Goal: Task Accomplishment & Management: Manage account settings

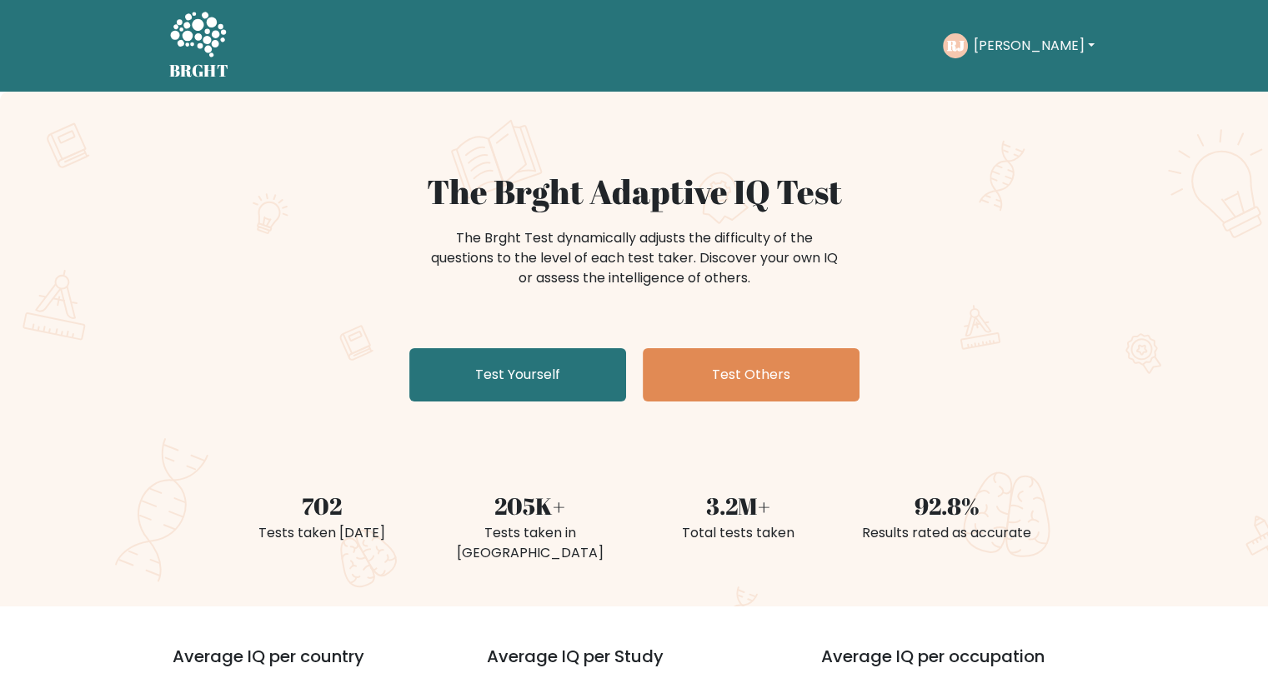
click at [998, 44] on button "[PERSON_NAME]" at bounding box center [1033, 46] width 131 height 22
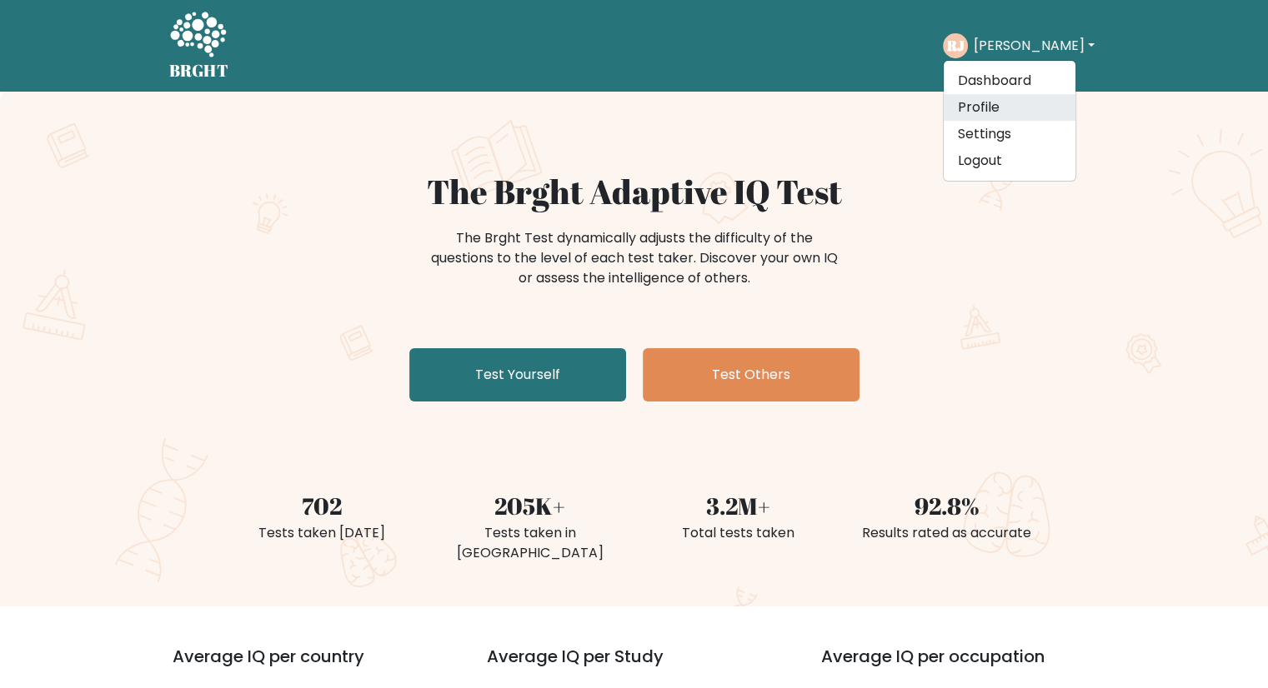
click at [990, 108] on link "Profile" at bounding box center [1009, 107] width 132 height 27
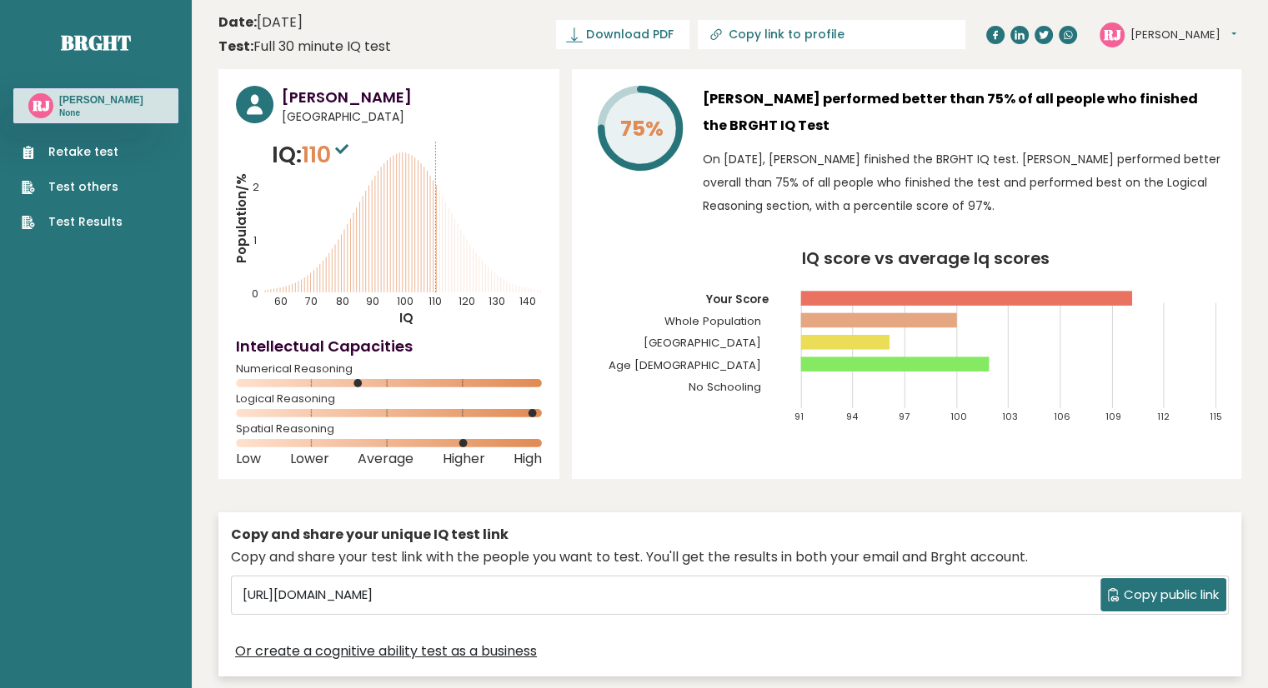
click at [1143, 32] on button "[PERSON_NAME]" at bounding box center [1183, 35] width 106 height 17
click at [568, 179] on div "Rj Gerald Jardeliza Philippines IQ: 110 Population/% IQ 0 1 2 60 70 80 90 100 1…" at bounding box center [729, 377] width 1023 height 616
click at [673, 31] on span "Download PDF" at bounding box center [629, 35] width 87 height 18
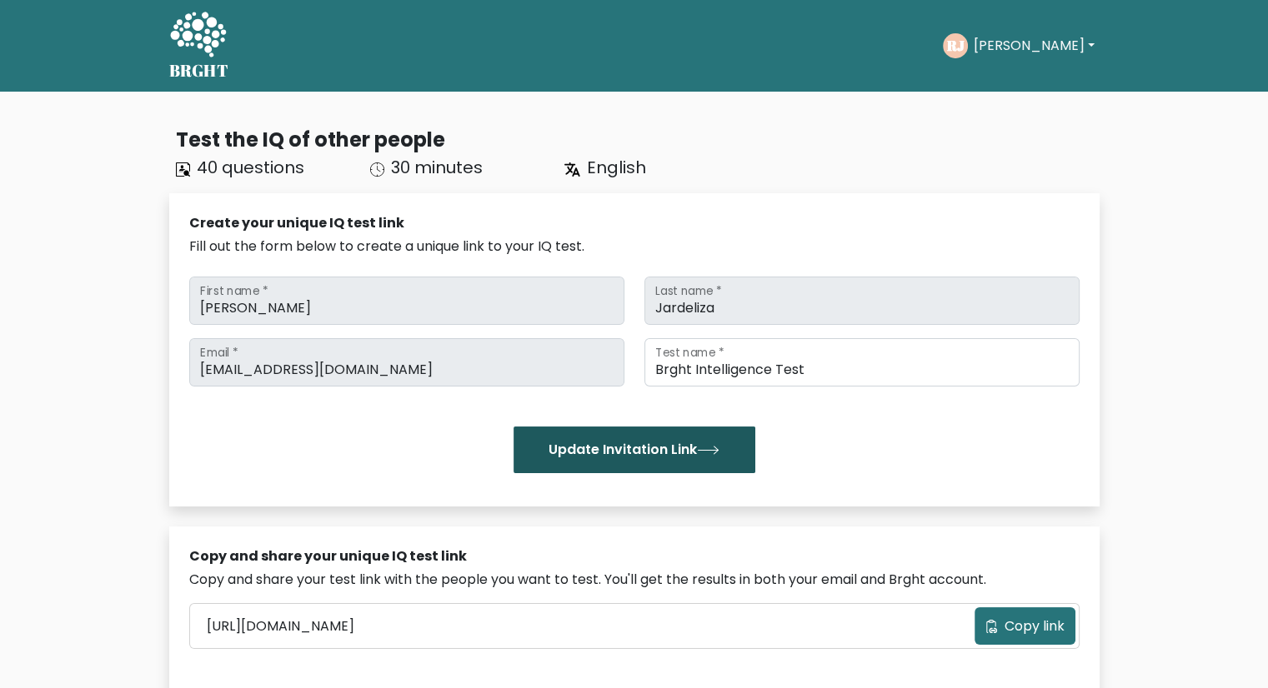
click at [583, 438] on button "Update Invitation Link" at bounding box center [634, 450] width 242 height 47
click at [1006, 45] on button "[PERSON_NAME]" at bounding box center [1033, 46] width 131 height 22
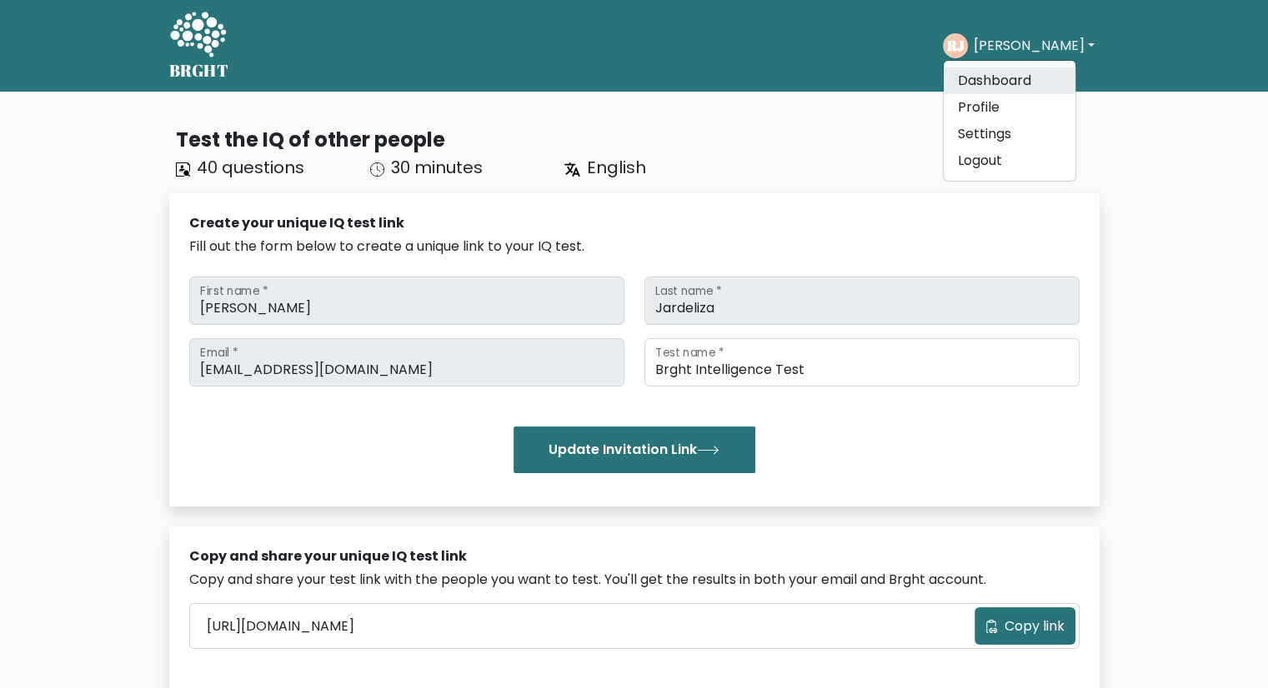
click at [993, 69] on link "Dashboard" at bounding box center [1009, 81] width 132 height 27
click at [1033, 44] on button "[PERSON_NAME]" at bounding box center [1033, 46] width 131 height 22
click at [1023, 81] on link "Dashboard" at bounding box center [1009, 81] width 132 height 27
